Goal: Task Accomplishment & Management: Manage account settings

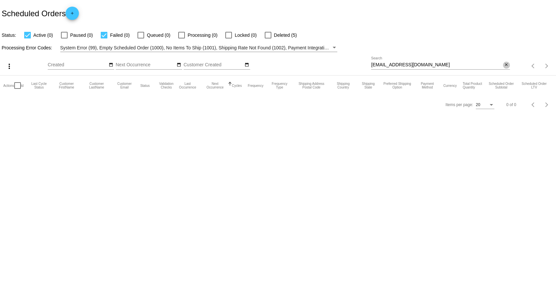
click at [505, 62] on mat-icon "close" at bounding box center [506, 64] width 5 height 5
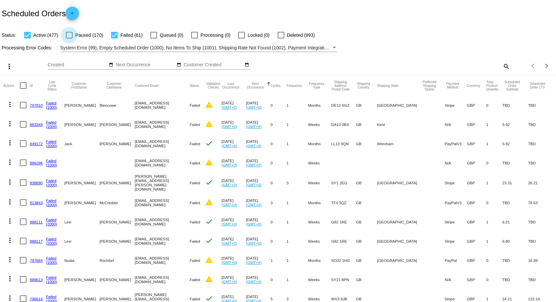
click at [69, 34] on div at bounding box center [69, 35] width 7 height 7
click at [69, 38] on input "Paused (170)" at bounding box center [69, 38] width 0 height 0
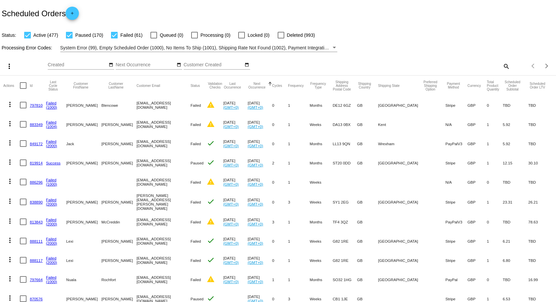
click at [71, 33] on div at bounding box center [69, 35] width 7 height 7
click at [69, 38] on input "Paused (170)" at bounding box center [69, 38] width 0 height 0
checkbox input "false"
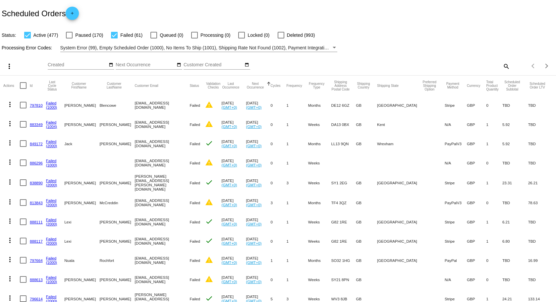
click at [502, 67] on mat-icon "search" at bounding box center [506, 66] width 8 height 10
click at [473, 66] on input "Search" at bounding box center [440, 64] width 138 height 5
type input "y"
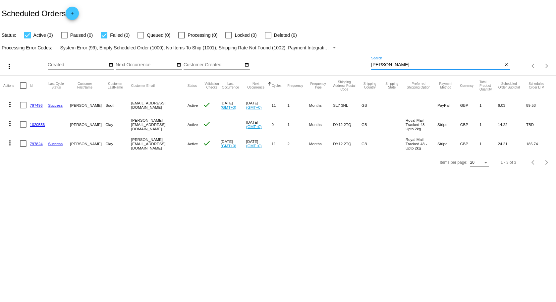
type input "[PERSON_NAME][EMAIL_ADDRESS][DOMAIN_NAME]"
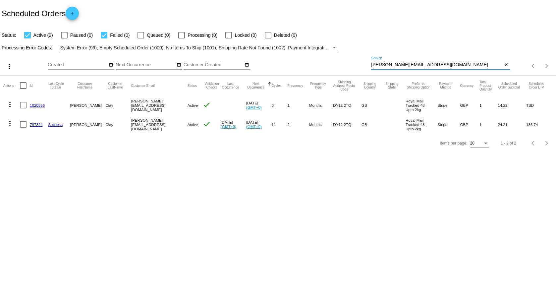
click at [37, 105] on link "1020556" at bounding box center [37, 105] width 15 height 4
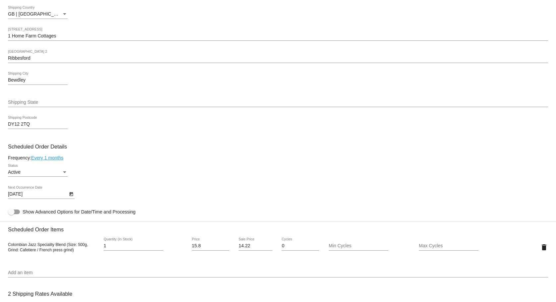
scroll to position [176, 0]
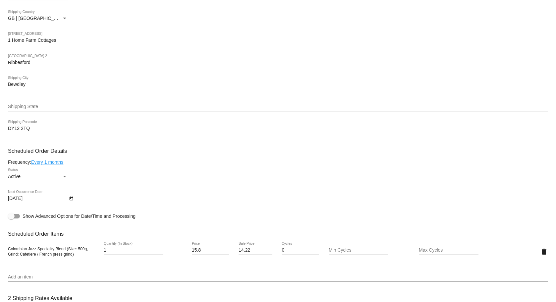
click at [15, 217] on div at bounding box center [14, 216] width 12 height 5
click at [11, 218] on input "Show Advanced Options for Date/Time and Processing" at bounding box center [11, 218] width 0 height 0
checkbox input "true"
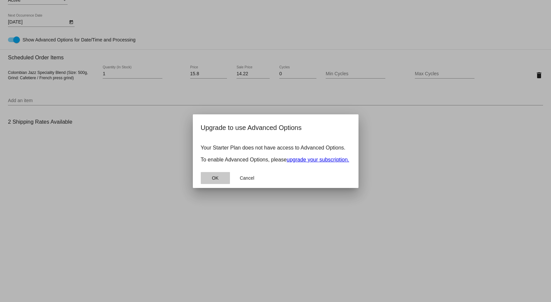
click at [217, 180] on span "OK" at bounding box center [215, 177] width 7 height 5
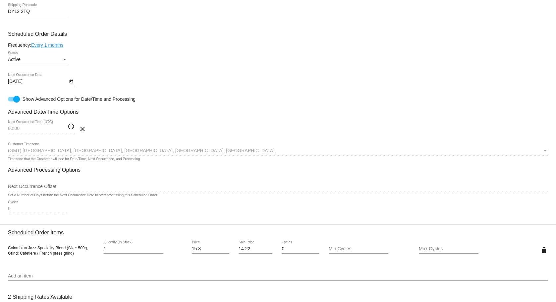
scroll to position [309, 0]
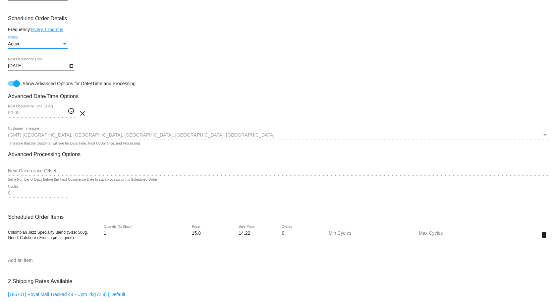
click at [64, 43] on div "Status" at bounding box center [64, 44] width 3 height 2
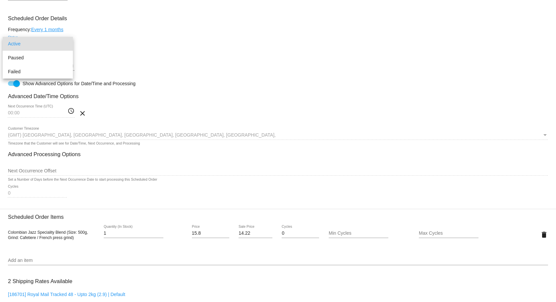
click at [146, 19] on div at bounding box center [278, 151] width 556 height 302
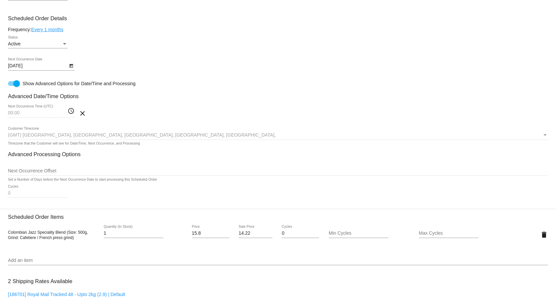
click at [46, 30] on link "Every 1 months" at bounding box center [47, 29] width 32 height 5
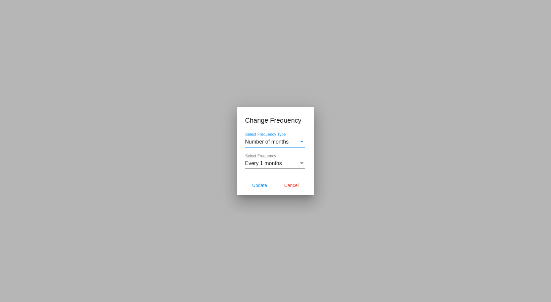
click at [287, 165] on div "Every 1 months" at bounding box center [272, 163] width 54 height 6
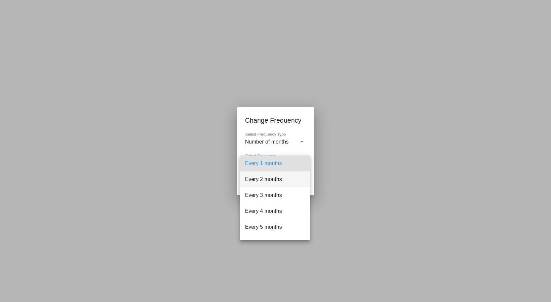
click at [270, 179] on span "Every 2 months" at bounding box center [275, 179] width 60 height 16
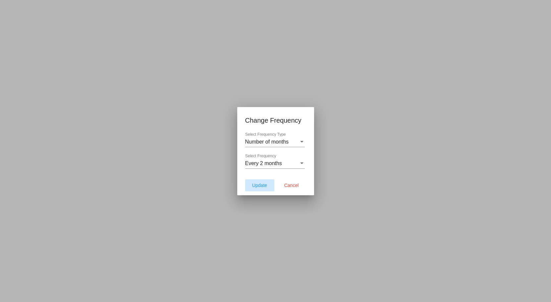
click at [263, 184] on span "Update" at bounding box center [259, 184] width 15 height 5
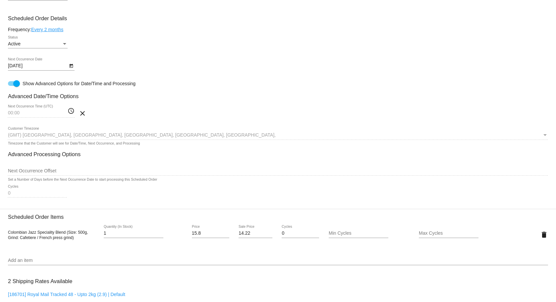
type input "[DATE]"
type input "23:00"
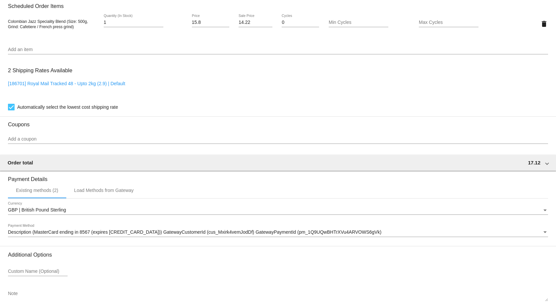
scroll to position [557, 0]
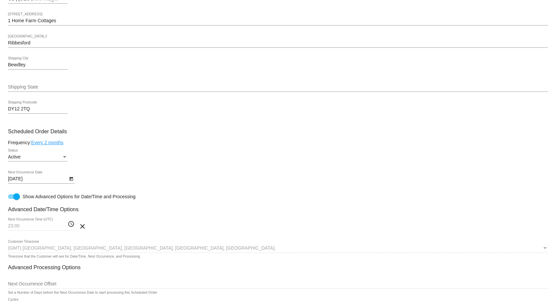
scroll to position [193, 0]
